Goal: Information Seeking & Learning: Learn about a topic

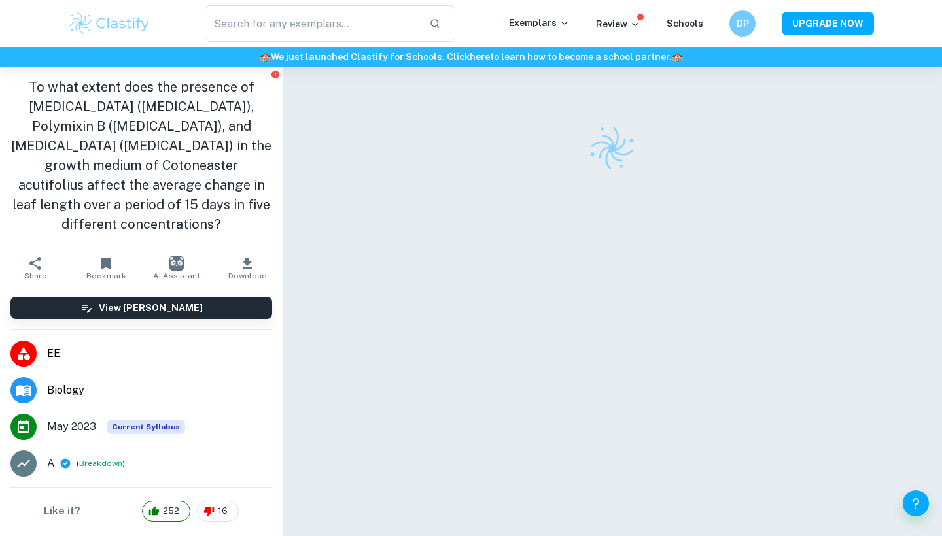
checkbox input "true"
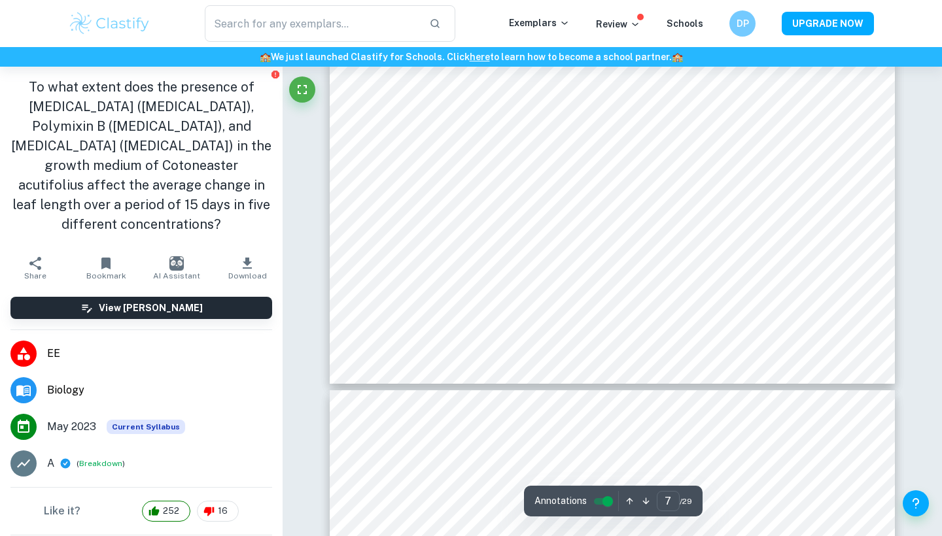
scroll to position [5036, 0]
click at [198, 2] on div "​ Exemplars Review Schools DP UPGRADE NOW" at bounding box center [471, 23] width 942 height 47
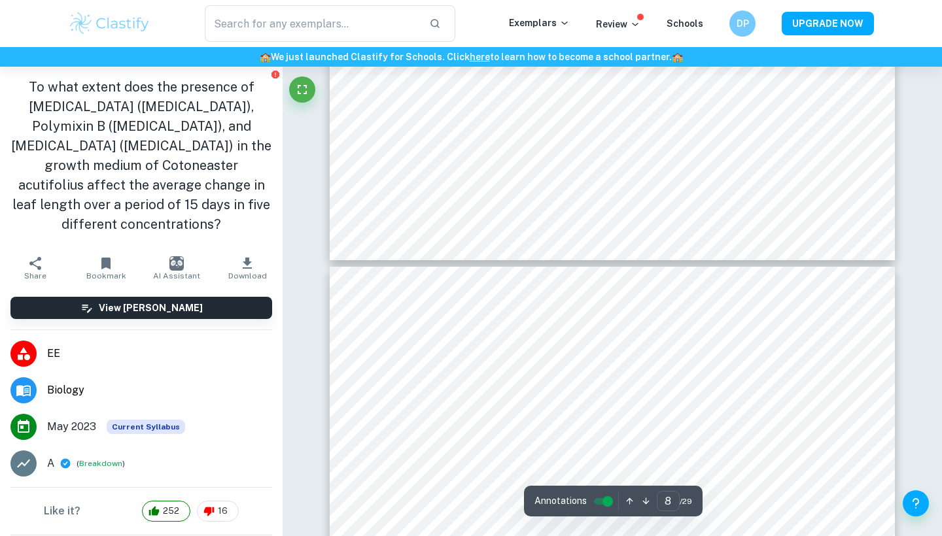
scroll to position [5159, 0]
type input "7"
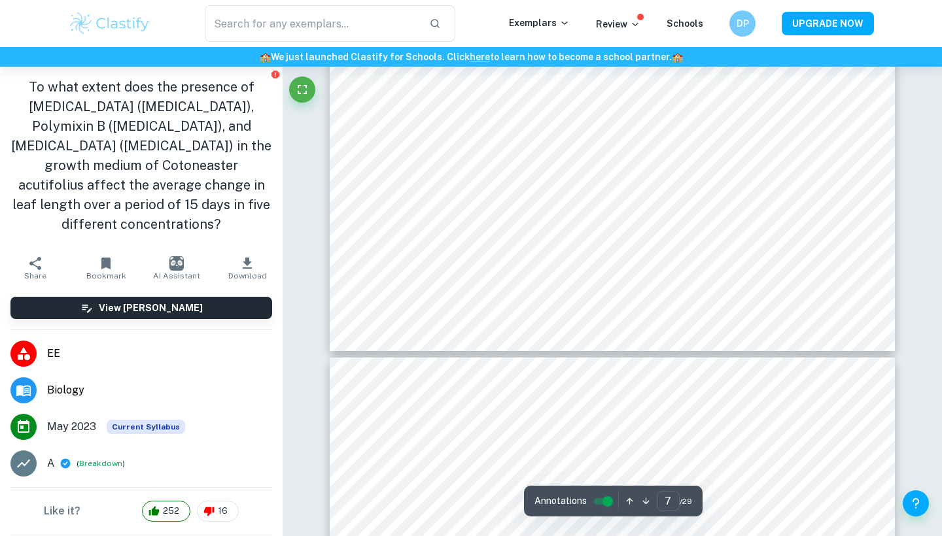
scroll to position [5061, 0]
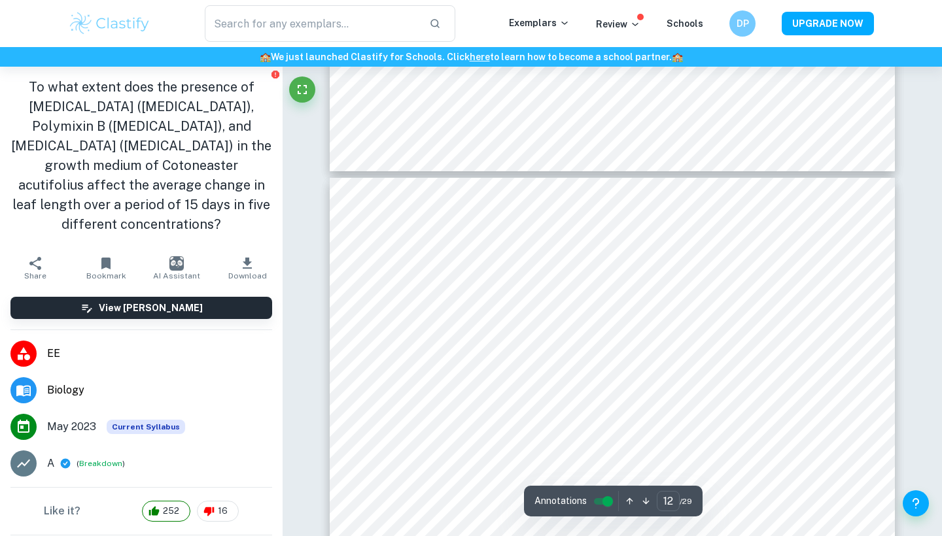
scroll to position [8292, 0]
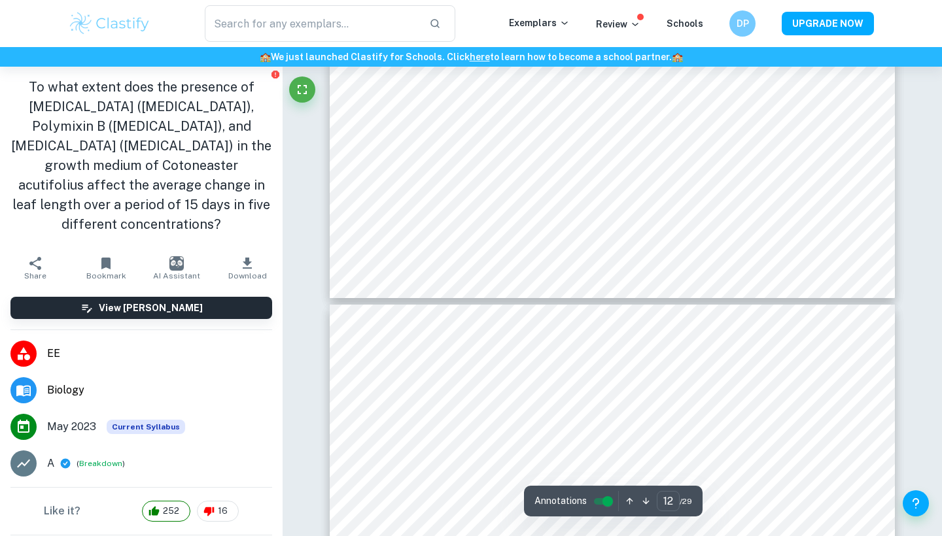
type input "11"
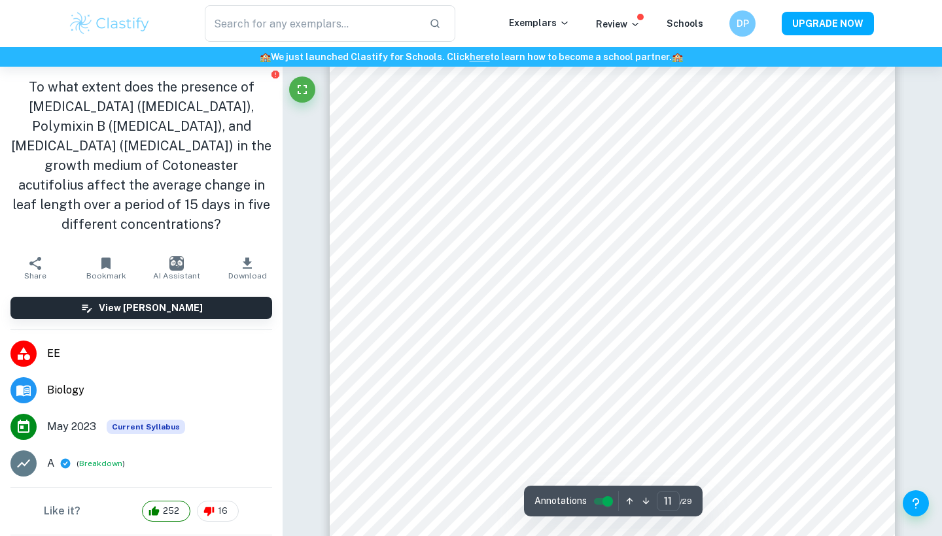
scroll to position [7747, 0]
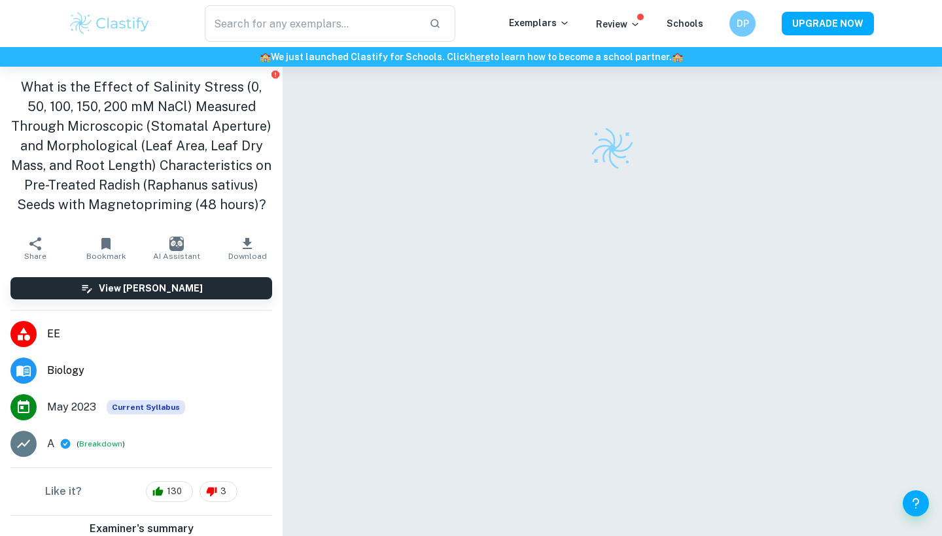
checkbox input "true"
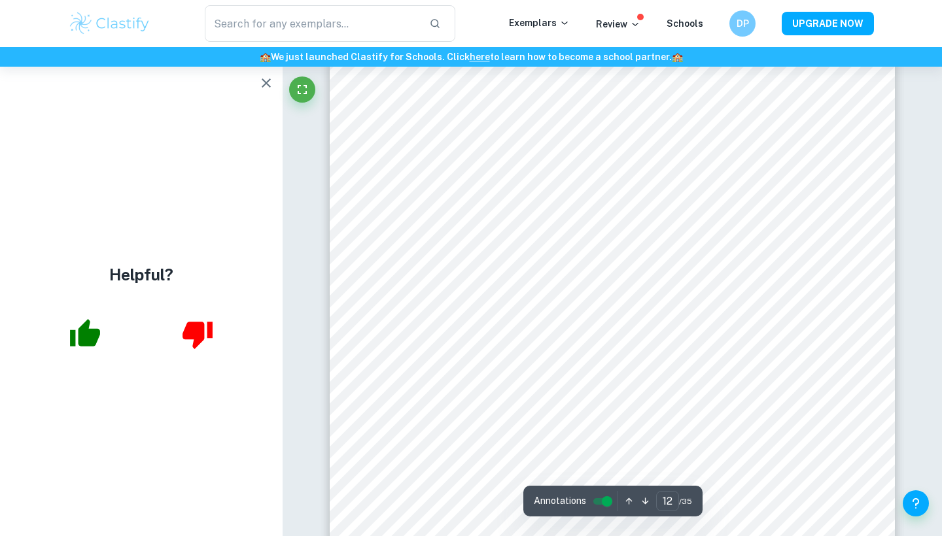
scroll to position [9349, 0]
type input "12"
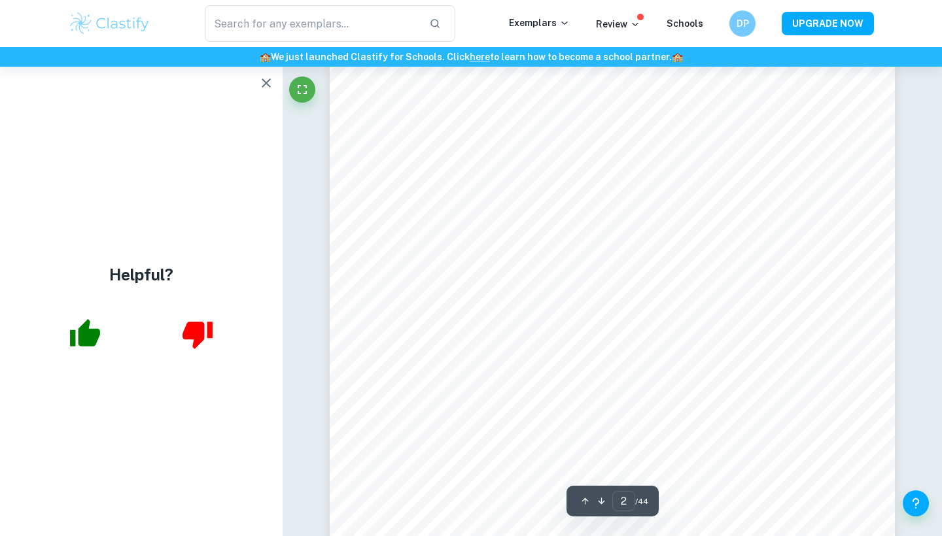
scroll to position [1098, 1]
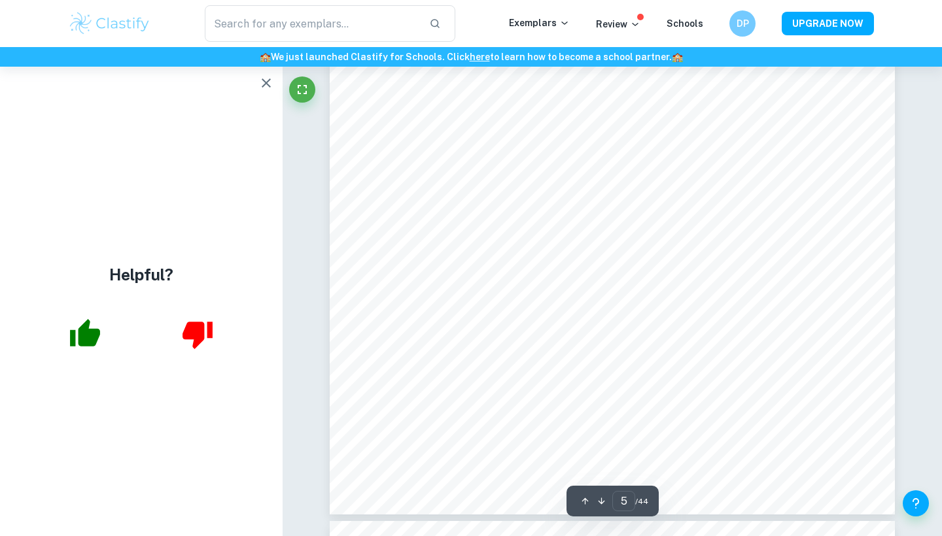
type input "6"
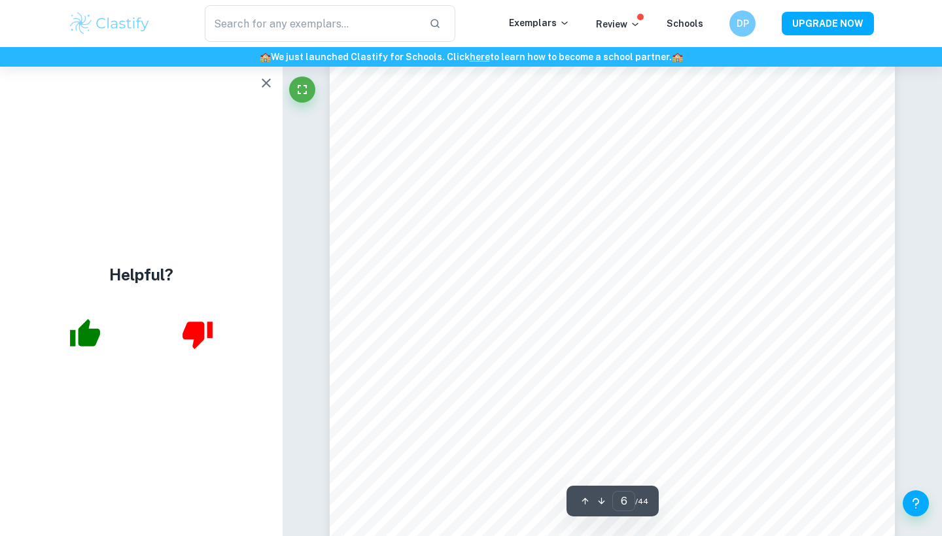
scroll to position [4308, 0]
